Goal: Book appointment/travel/reservation

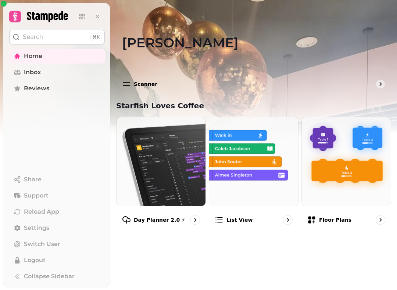
click at [50, 91] on link "Reviews" at bounding box center [57, 88] width 96 height 15
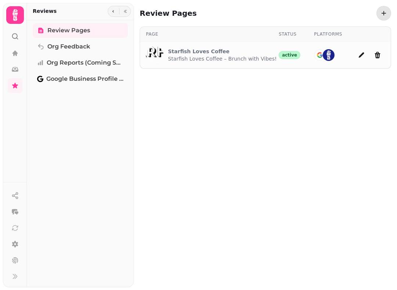
click at [13, 15] on icon at bounding box center [14, 15] width 5 height 12
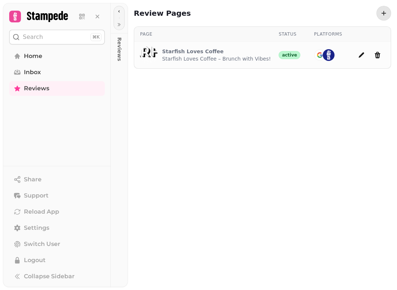
click at [50, 51] on link "Home" at bounding box center [57, 56] width 96 height 15
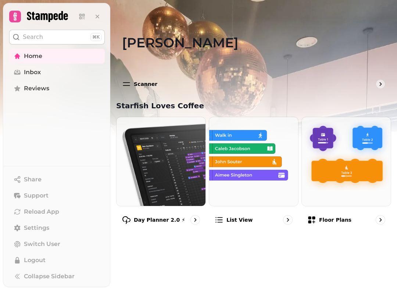
click at [0, 153] on img at bounding box center [198, 92] width 397 height 184
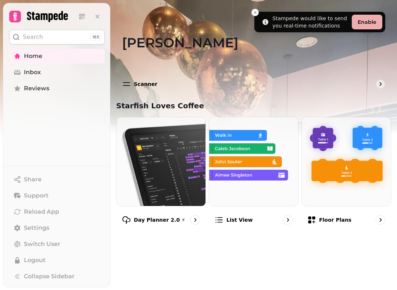
click at [165, 168] on img at bounding box center [161, 161] width 89 height 89
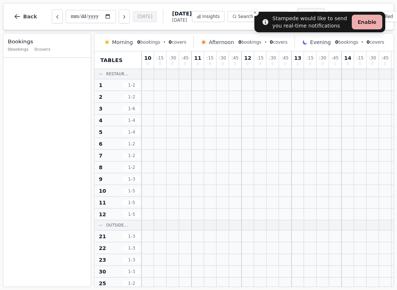
click at [257, 14] on icon "Close toast" at bounding box center [255, 12] width 4 height 4
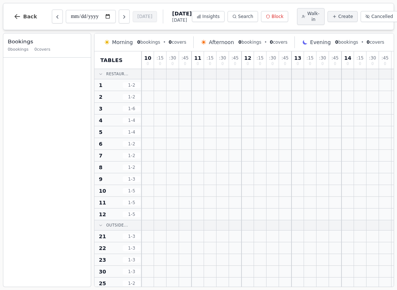
click at [34, 15] on span "Back" at bounding box center [30, 16] width 14 height 5
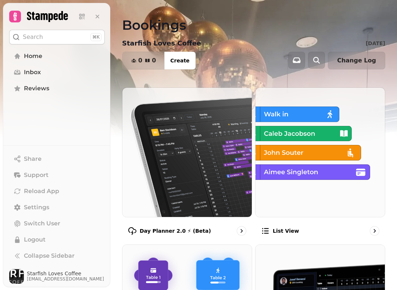
click at [201, 196] on img at bounding box center [186, 152] width 129 height 129
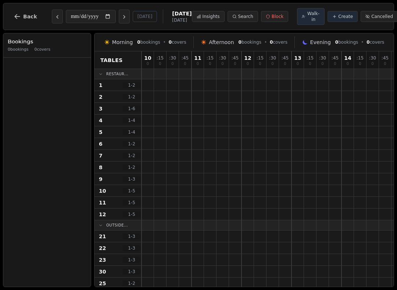
click at [34, 23] on button "Back" at bounding box center [25, 17] width 35 height 18
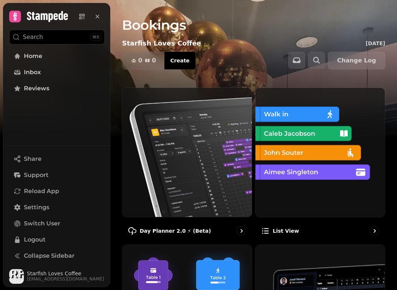
click at [195, 191] on img at bounding box center [186, 152] width 129 height 129
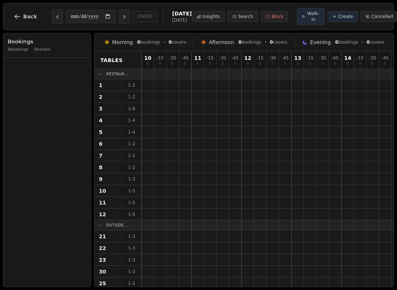
click at [30, 13] on button "Back" at bounding box center [25, 17] width 35 height 18
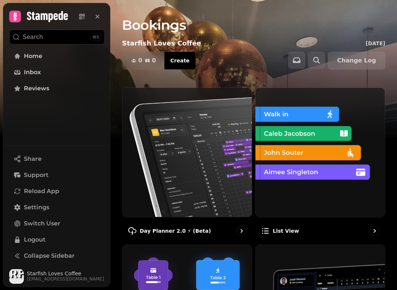
click at [199, 167] on img at bounding box center [186, 152] width 129 height 129
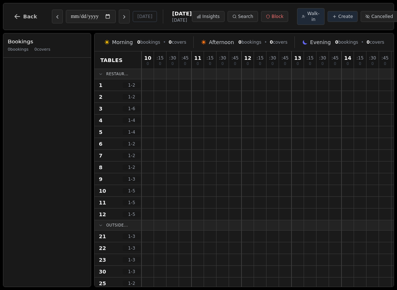
click at [121, 19] on icon "Next day" at bounding box center [124, 17] width 6 height 6
type input "**********"
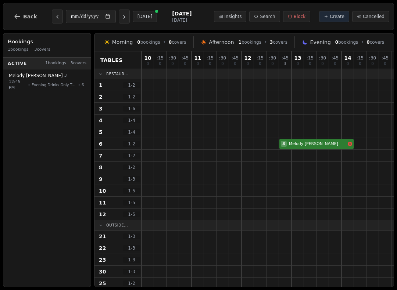
click at [31, 17] on span "Back" at bounding box center [30, 16] width 14 height 5
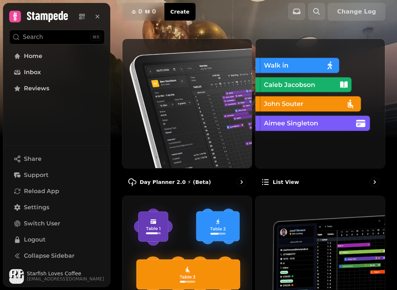
scroll to position [49, 0]
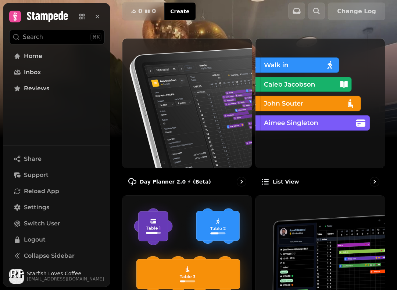
click at [207, 123] on img at bounding box center [186, 103] width 129 height 129
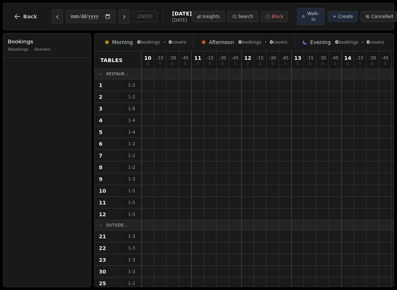
click at [121, 15] on icon "Next day" at bounding box center [124, 17] width 6 height 6
type input "**********"
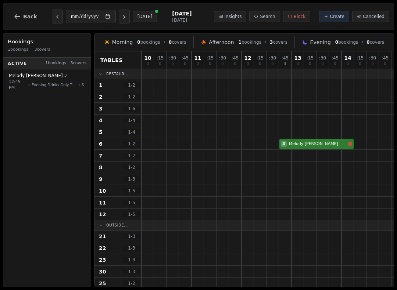
click at [266, 19] on button "Search" at bounding box center [264, 16] width 31 height 11
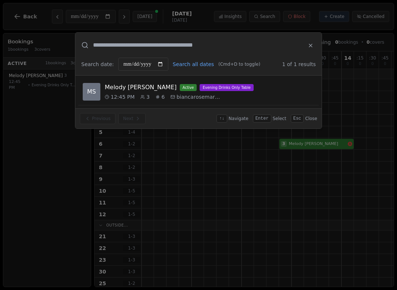
click at [312, 43] on icon at bounding box center [311, 46] width 6 height 6
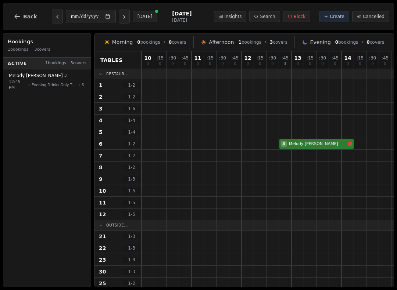
click at [300, 15] on span "Block" at bounding box center [300, 17] width 12 height 6
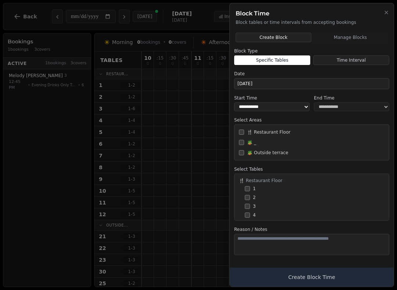
click at [385, 12] on icon "button" at bounding box center [386, 13] width 6 height 6
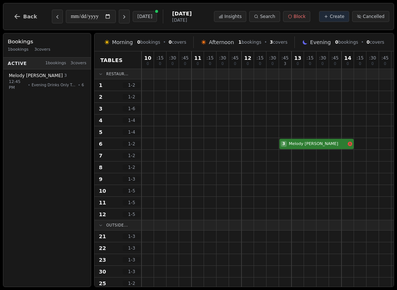
click at [335, 14] on span "Create" at bounding box center [337, 17] width 15 height 6
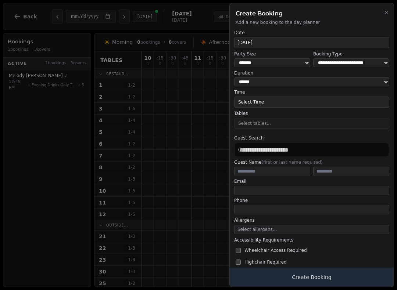
click at [303, 132] on div at bounding box center [311, 132] width 155 height 0
click at [283, 130] on form "**********" at bounding box center [311, 161] width 155 height 262
click at [271, 60] on select "* ***** * ****** * ****** * ****** * ****** * ****** * ****** * ****** * ******…" at bounding box center [272, 62] width 76 height 9
select select "*"
click at [272, 99] on button "Select Time" at bounding box center [311, 102] width 155 height 11
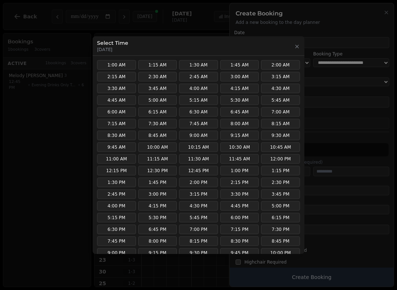
click at [281, 184] on button "2:30 PM" at bounding box center [280, 183] width 39 height 10
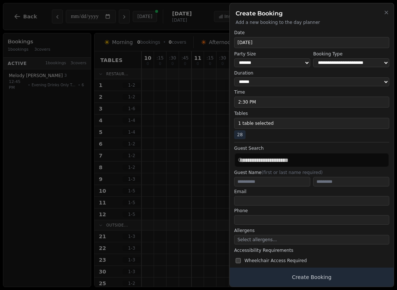
click at [283, 123] on button "1 table selected" at bounding box center [311, 123] width 155 height 11
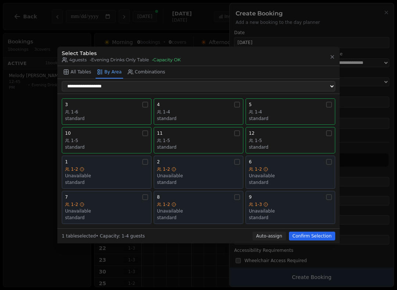
click at [363, 24] on div at bounding box center [198, 145] width 397 height 290
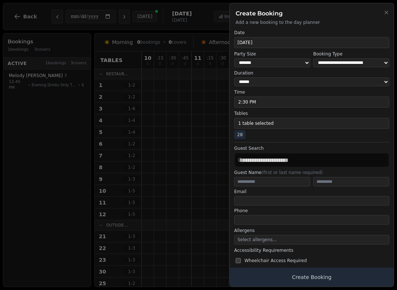
click at [325, 64] on select "**********" at bounding box center [351, 62] width 76 height 9
click at [384, 15] on icon "button" at bounding box center [386, 13] width 6 height 6
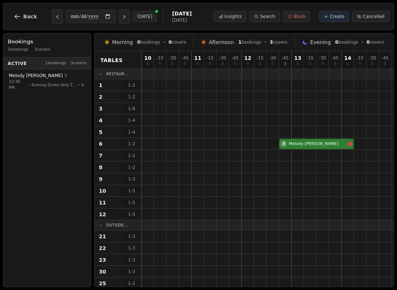
click at [334, 17] on span "Create" at bounding box center [337, 17] width 15 height 6
select select "****"
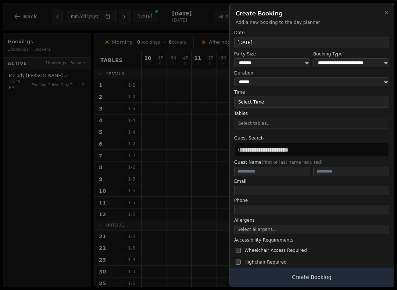
click at [386, 5] on div "Create Booking Add a new booking to the day planner" at bounding box center [312, 14] width 164 height 22
click at [387, 15] on icon "button" at bounding box center [386, 13] width 6 height 6
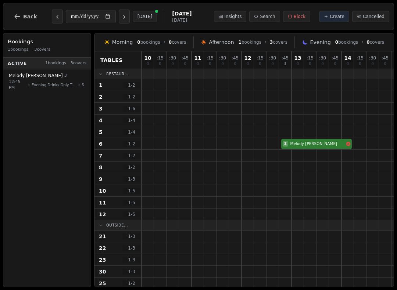
select select "****"
select select "*"
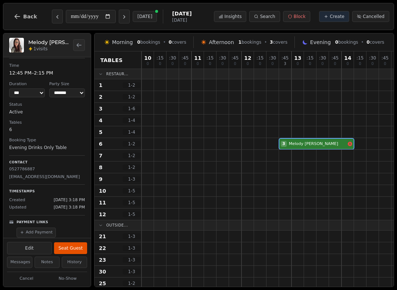
scroll to position [16, 0]
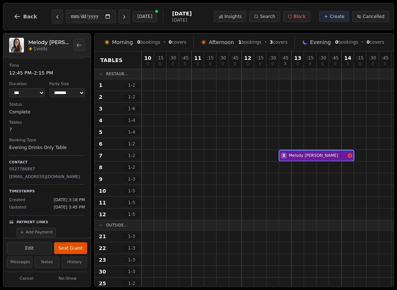
click at [119, 23] on button "Next day" at bounding box center [124, 17] width 11 height 14
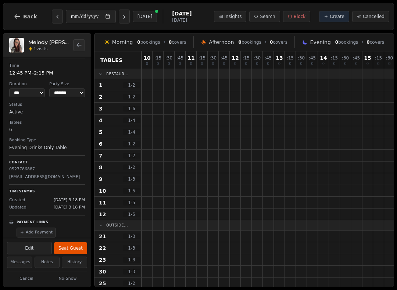
click at [56, 20] on button "Previous day" at bounding box center [57, 17] width 11 height 14
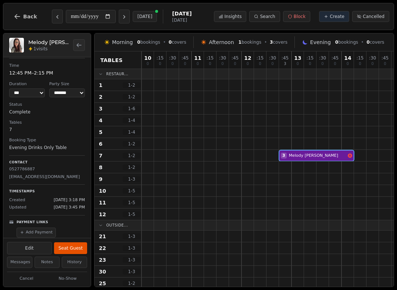
click at [61, 12] on button "Previous day" at bounding box center [57, 17] width 11 height 14
type input "**********"
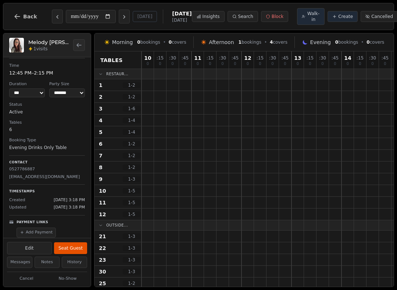
click at [338, 18] on span "Create" at bounding box center [345, 17] width 15 height 6
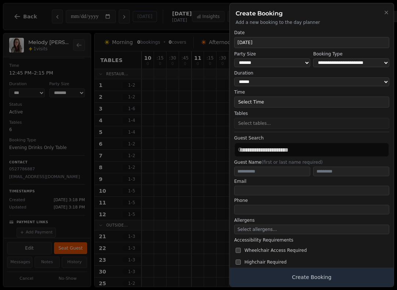
click at [381, 16] on h2 "Create Booking" at bounding box center [312, 13] width 152 height 9
click at [386, 13] on icon "button" at bounding box center [386, 13] width 6 height 6
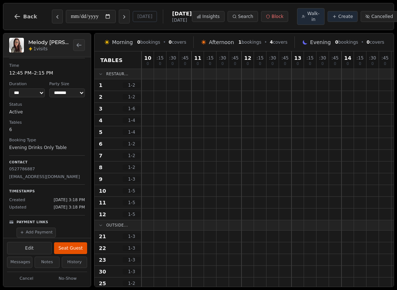
click at [329, 22] on button "Create" at bounding box center [343, 16] width 30 height 11
select select "****"
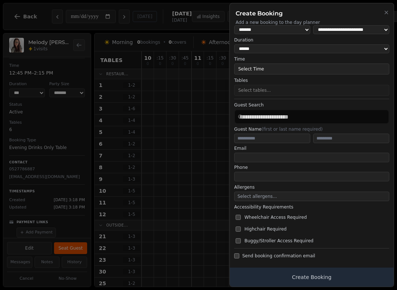
scroll to position [32, 0]
click at [248, 196] on span "Select allergens..." at bounding box center [256, 197] width 39 height 5
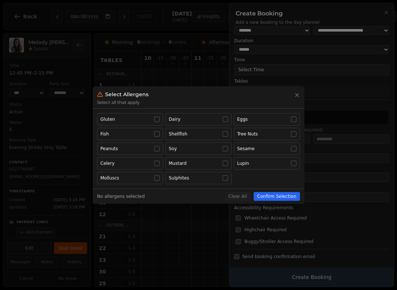
click at [299, 95] on icon "button" at bounding box center [297, 95] width 6 height 6
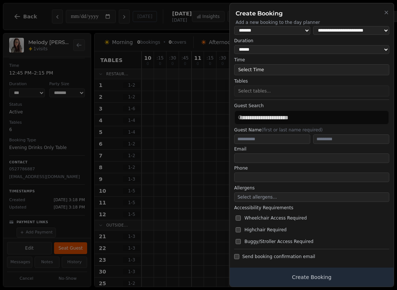
click at [384, 17] on h2 "Create Booking" at bounding box center [312, 13] width 152 height 9
click at [387, 10] on icon "button" at bounding box center [386, 13] width 6 height 6
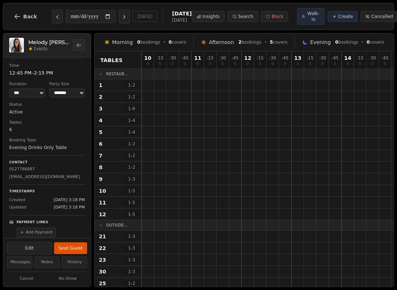
click at [119, 16] on button "Next day" at bounding box center [124, 17] width 11 height 14
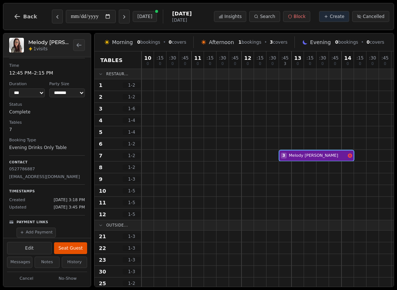
click at [144, 286] on div at bounding box center [148, 283] width 12 height 11
click at [119, 15] on button "Next day" at bounding box center [124, 17] width 11 height 14
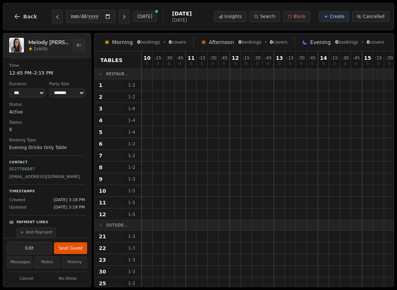
click at [119, 16] on button "Next day" at bounding box center [124, 17] width 11 height 14
click at [121, 18] on icon "Next day" at bounding box center [124, 17] width 6 height 6
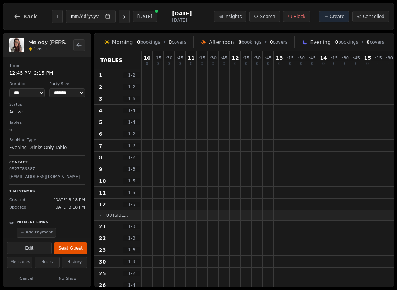
scroll to position [10, 0]
click at [61, 15] on button "Previous day" at bounding box center [57, 17] width 11 height 14
type input "**********"
click at [41, 15] on button "Back" at bounding box center [25, 17] width 35 height 18
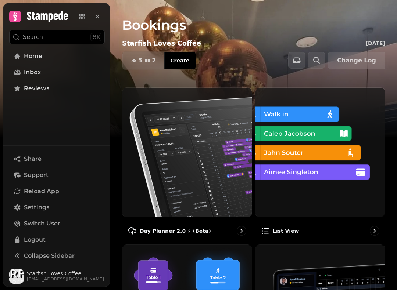
click at [215, 156] on img at bounding box center [186, 152] width 129 height 129
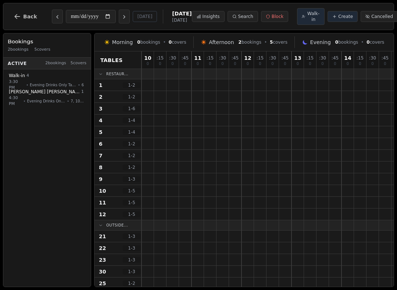
click at [26, 17] on span "Back" at bounding box center [30, 16] width 14 height 5
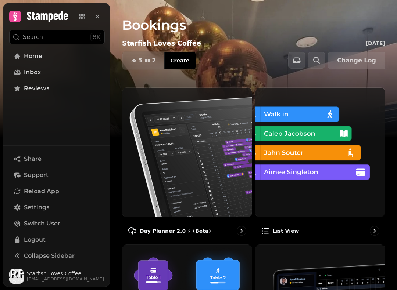
click at [317, 166] on img at bounding box center [320, 152] width 129 height 129
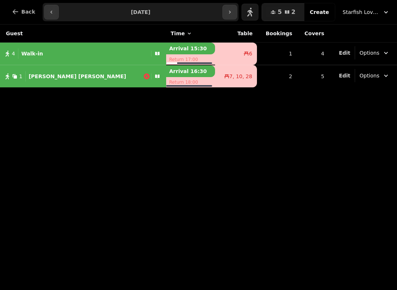
click at [386, 13] on icon "button" at bounding box center [385, 11] width 7 height 7
click at [21, 13] on button "Back" at bounding box center [23, 12] width 35 height 18
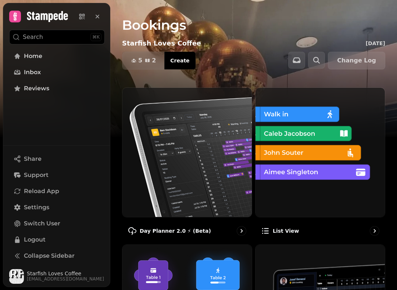
click at [203, 183] on img at bounding box center [186, 152] width 129 height 129
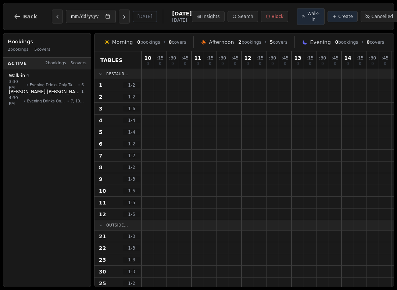
click at [75, 28] on div "**********" at bounding box center [198, 16] width 391 height 27
click at [26, 16] on span "Back" at bounding box center [30, 16] width 14 height 5
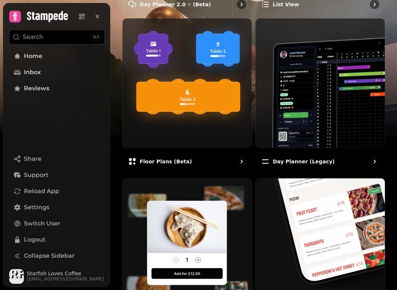
scroll to position [185, 0]
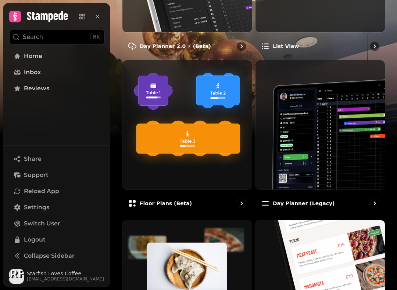
click at [187, 133] on img at bounding box center [186, 124] width 129 height 129
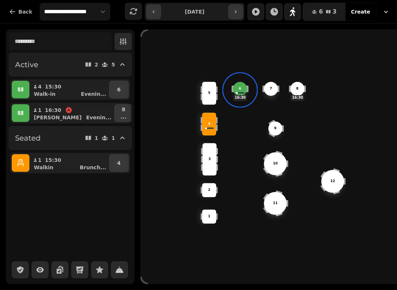
click at [125, 87] on button "6" at bounding box center [118, 90] width 19 height 18
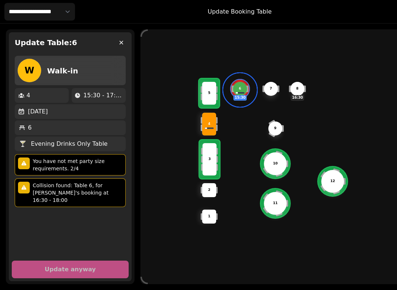
click at [40, 97] on div "4" at bounding box center [42, 95] width 48 height 9
click at [122, 41] on icon "button" at bounding box center [121, 42] width 7 height 7
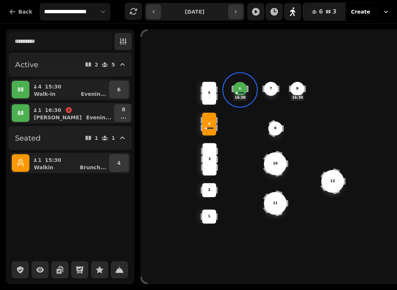
click at [119, 167] on p "4" at bounding box center [119, 163] width 4 height 7
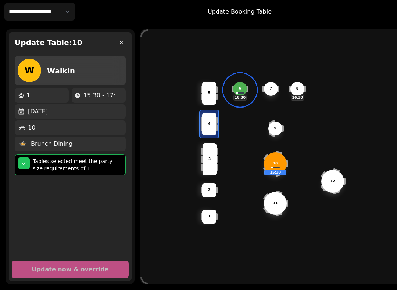
click at [114, 43] on button "button" at bounding box center [121, 42] width 15 height 15
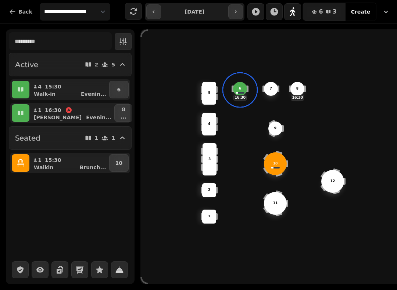
click at [121, 164] on button "10" at bounding box center [118, 163] width 19 height 18
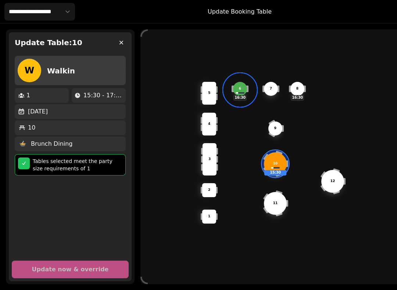
click at [274, 203] on p "11" at bounding box center [275, 203] width 5 height 5
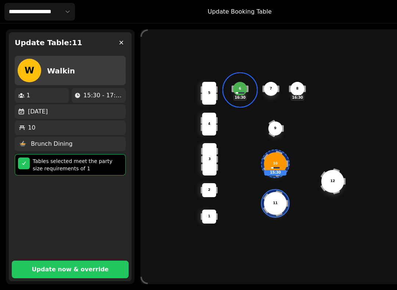
click at [271, 162] on div "10" at bounding box center [275, 163] width 22 height 5
click at [100, 273] on p "Update now & override" at bounding box center [70, 270] width 77 height 6
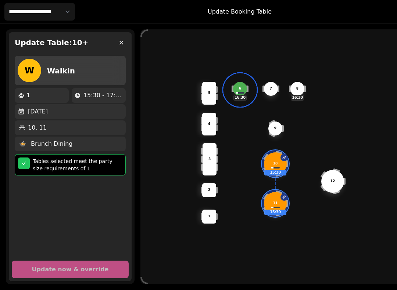
click at [271, 203] on div "11" at bounding box center [275, 203] width 22 height 5
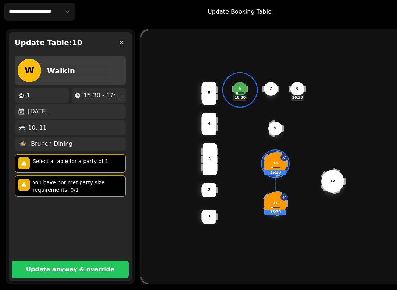
click at [275, 160] on div "10 15:30" at bounding box center [275, 164] width 23 height 23
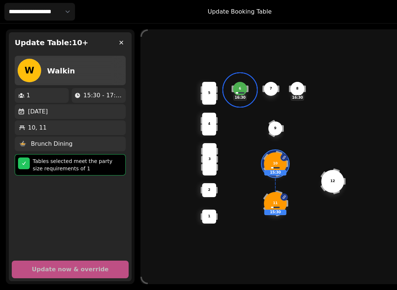
click at [47, 127] on div "10, 11" at bounding box center [70, 128] width 105 height 9
click at [275, 164] on p "10" at bounding box center [275, 163] width 5 height 5
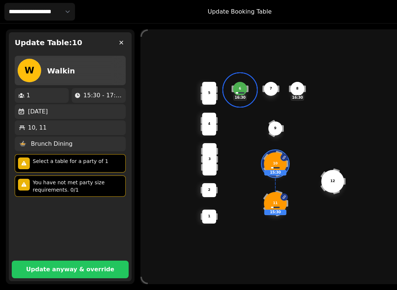
click at [269, 203] on div "11" at bounding box center [275, 203] width 22 height 5
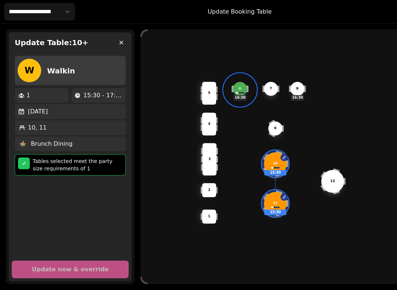
click at [284, 165] on div "10" at bounding box center [275, 163] width 22 height 5
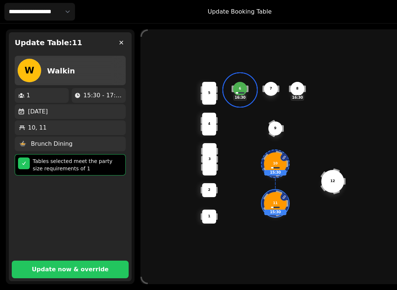
click at [269, 203] on div "11" at bounding box center [275, 203] width 22 height 5
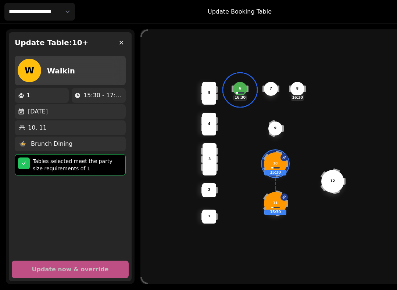
click at [279, 162] on div "10" at bounding box center [275, 163] width 22 height 5
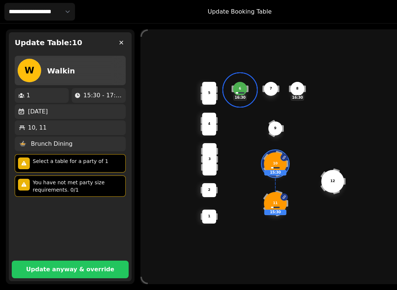
click at [89, 186] on p "You have not met party size requirements. 0/1" at bounding box center [78, 186] width 90 height 15
click at [275, 203] on p "11" at bounding box center [275, 203] width 5 height 5
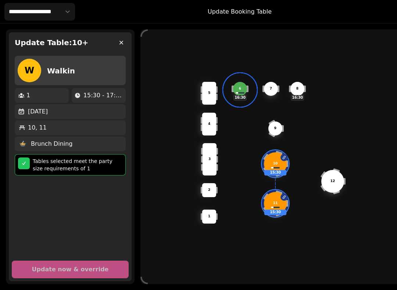
click at [279, 161] on div "10 15:30" at bounding box center [275, 164] width 23 height 23
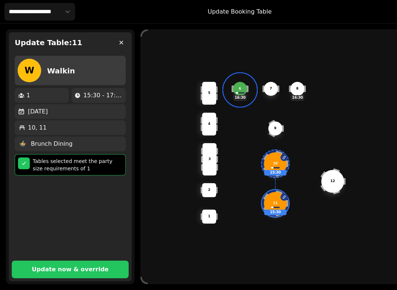
click at [100, 272] on p "Update now & override" at bounding box center [70, 270] width 77 height 6
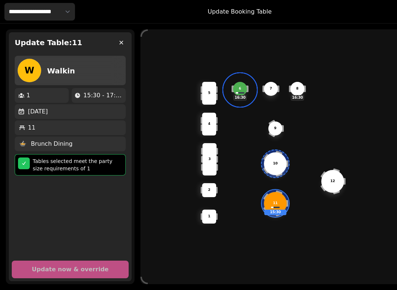
click at [54, 14] on select "**********" at bounding box center [39, 12] width 71 height 18
click at [240, 14] on p "Update Booking Table" at bounding box center [240, 11] width 64 height 9
click at [65, 16] on select "**********" at bounding box center [39, 12] width 71 height 18
click at [232, 15] on p "Update Booking Table" at bounding box center [240, 11] width 64 height 9
click at [120, 49] on button "button" at bounding box center [121, 42] width 15 height 15
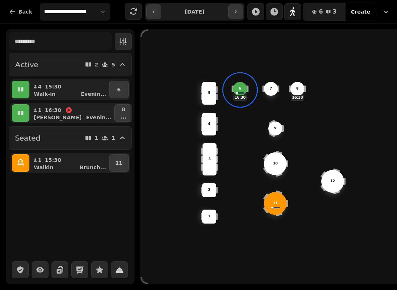
click at [11, 14] on icon "button" at bounding box center [12, 11] width 7 height 7
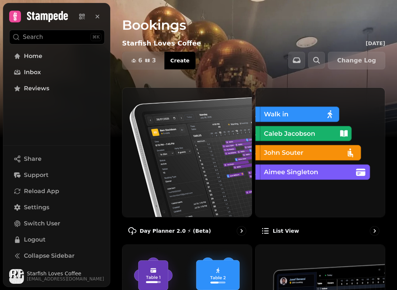
click at [195, 167] on img at bounding box center [186, 152] width 129 height 129
